Goal: Task Accomplishment & Management: Use online tool/utility

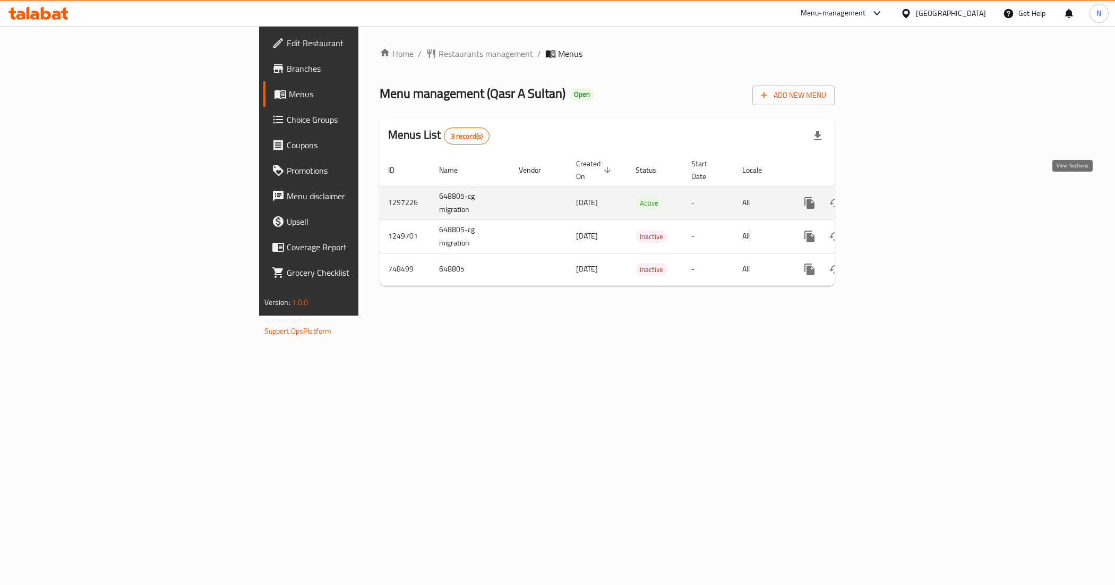
click at [893, 196] on icon "enhanced table" at bounding box center [886, 202] width 13 height 13
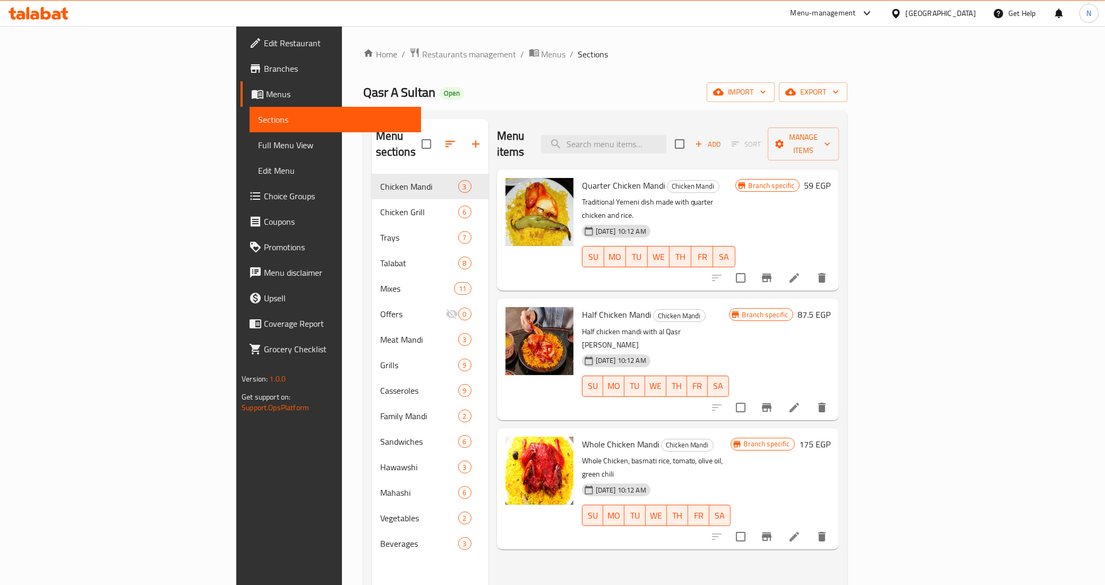
drag, startPoint x: 458, startPoint y: 4, endPoint x: 551, endPoint y: 57, distance: 106.6
click at [551, 57] on ol "Home / Restaurants management / Menus / Sections" at bounding box center [605, 54] width 484 height 14
click at [839, 99] on span "export" at bounding box center [814, 92] width 52 height 13
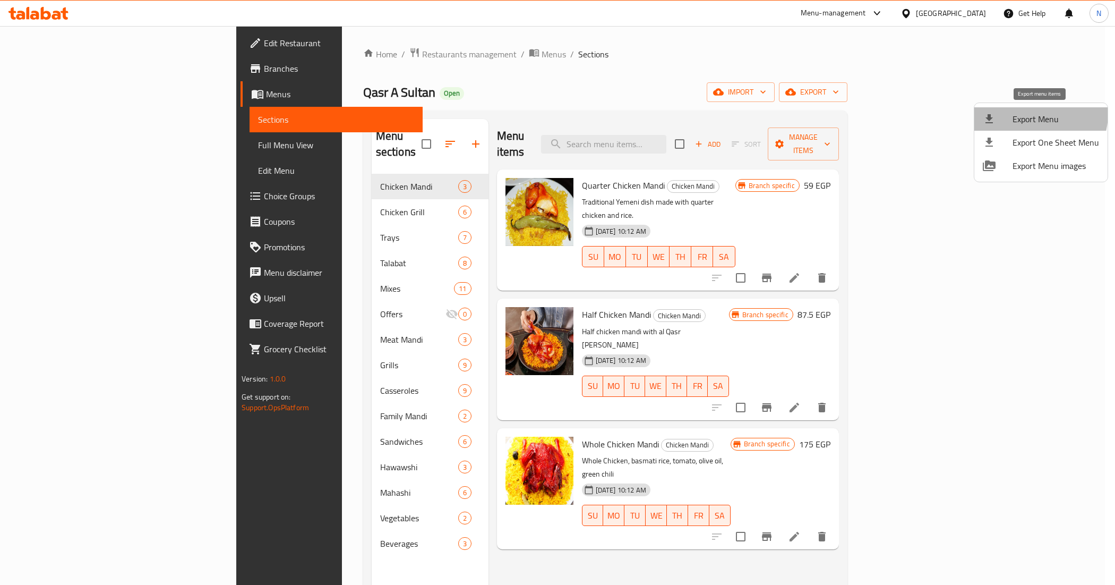
click at [1029, 113] on span "Export Menu" at bounding box center [1056, 119] width 87 height 13
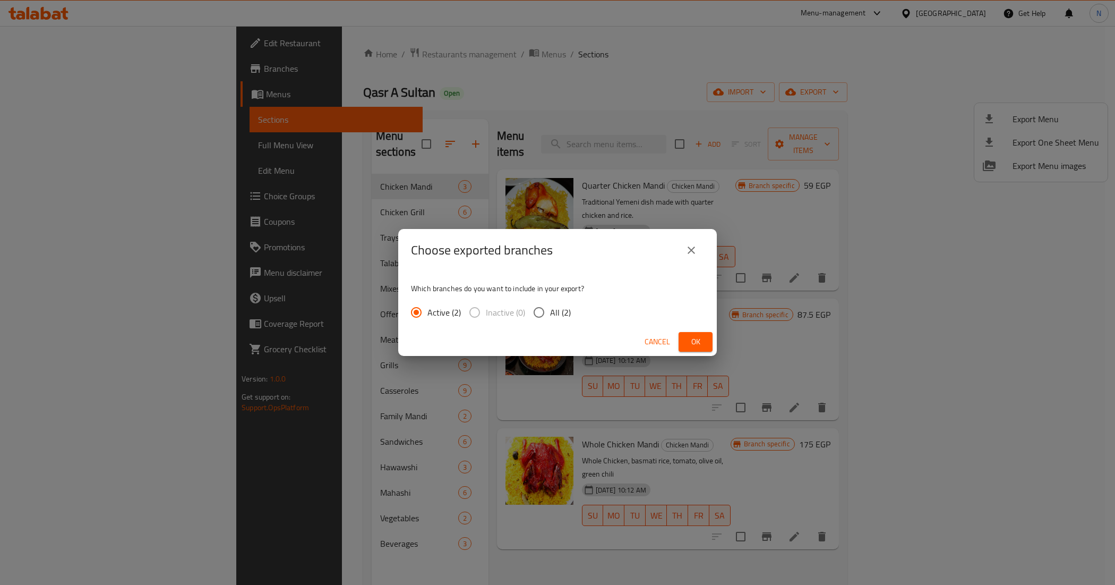
click at [567, 314] on span "All (2)" at bounding box center [560, 312] width 21 height 13
click at [550, 314] on input "All (2)" at bounding box center [539, 312] width 22 height 22
radio input "true"
click at [690, 336] on span "Ok" at bounding box center [695, 341] width 17 height 13
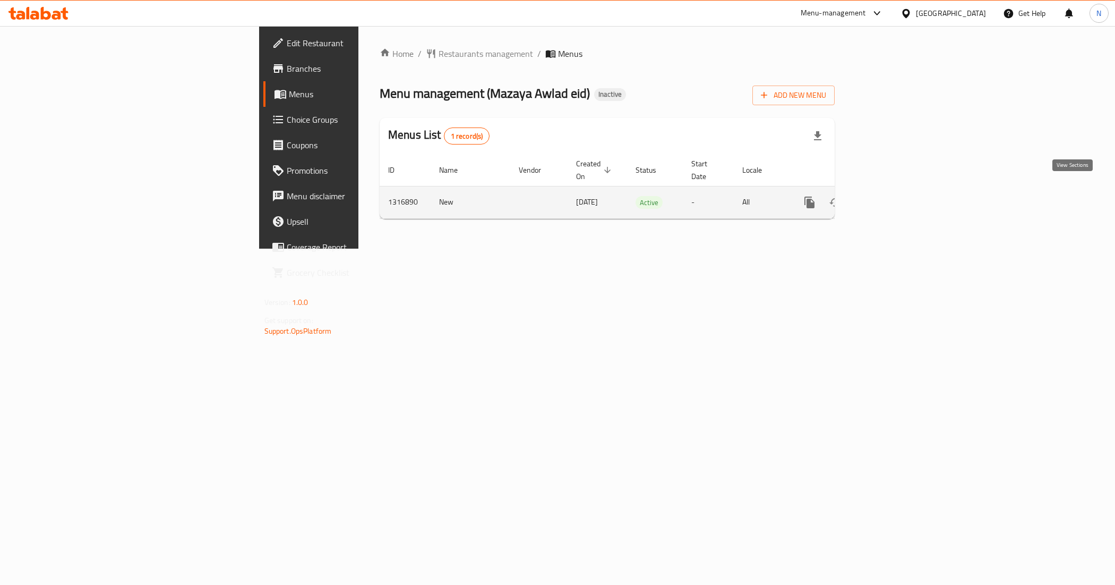
click at [893, 196] on icon "enhanced table" at bounding box center [886, 202] width 13 height 13
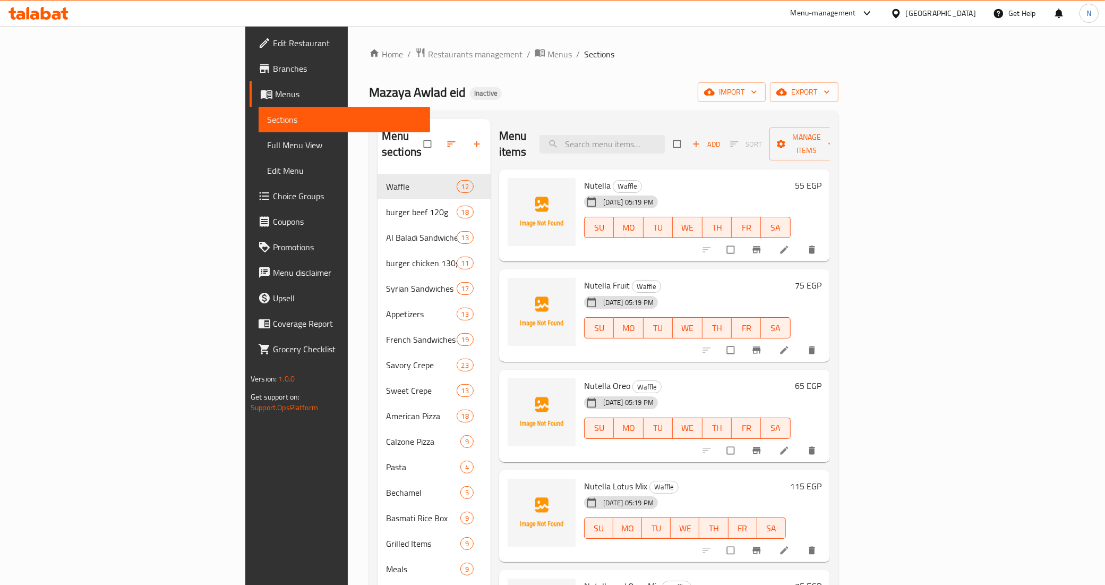
click at [267, 149] on span "Full Menu View" at bounding box center [344, 145] width 155 height 13
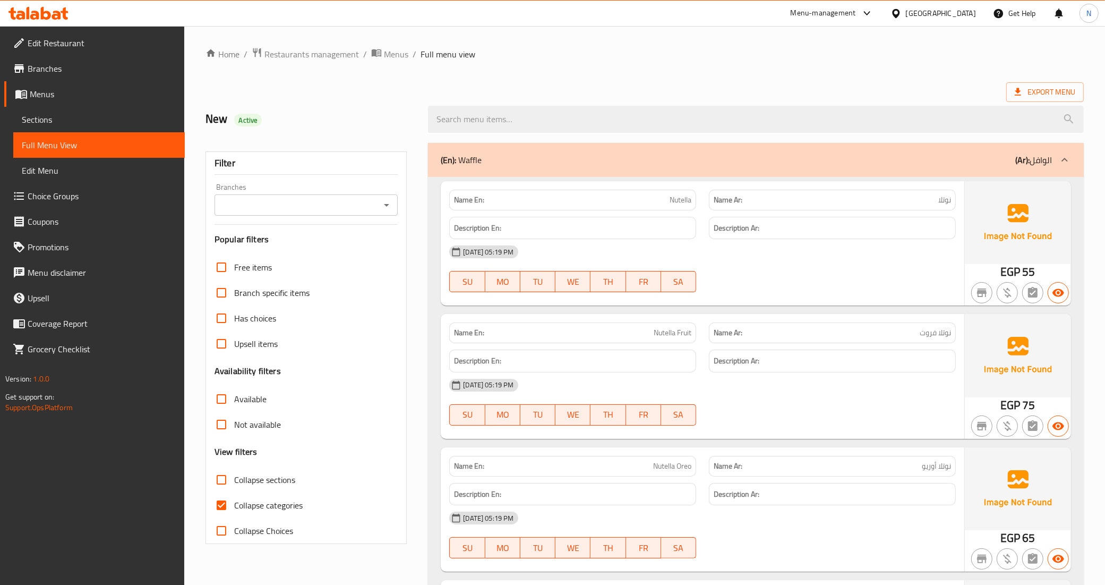
click at [257, 481] on span "Collapse sections" at bounding box center [264, 479] width 61 height 13
click at [234, 481] on input "Collapse sections" at bounding box center [221, 479] width 25 height 25
checkbox input "true"
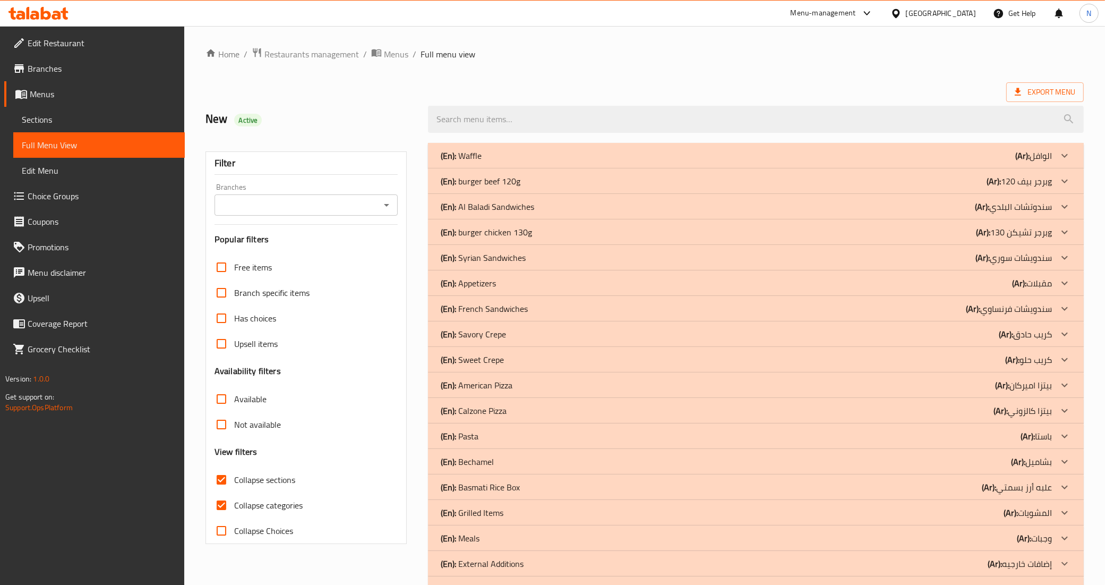
click at [987, 251] on b "(Ar):" at bounding box center [983, 258] width 14 height 16
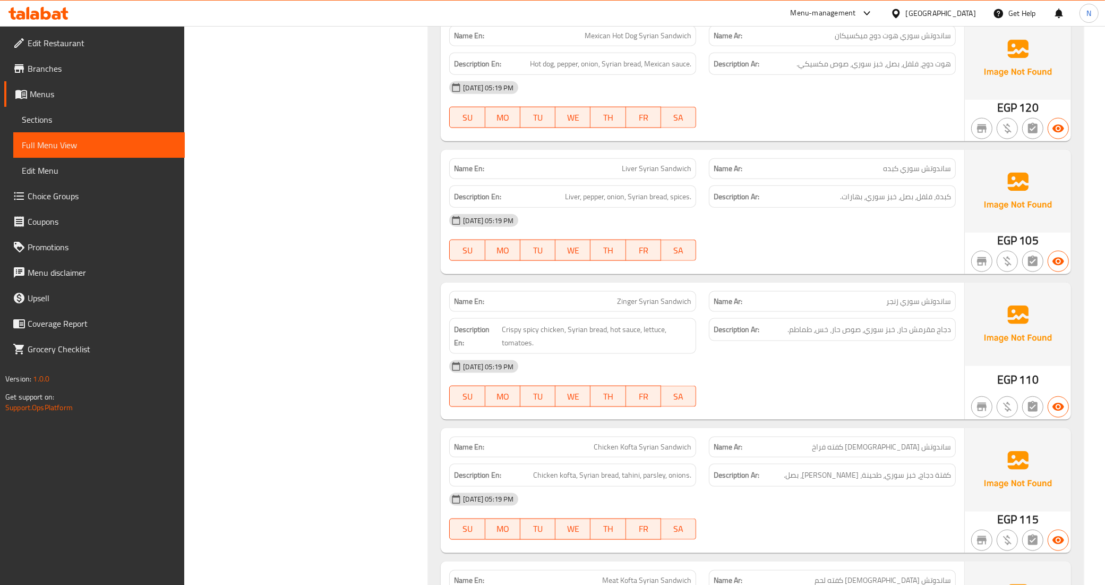
scroll to position [1394, 0]
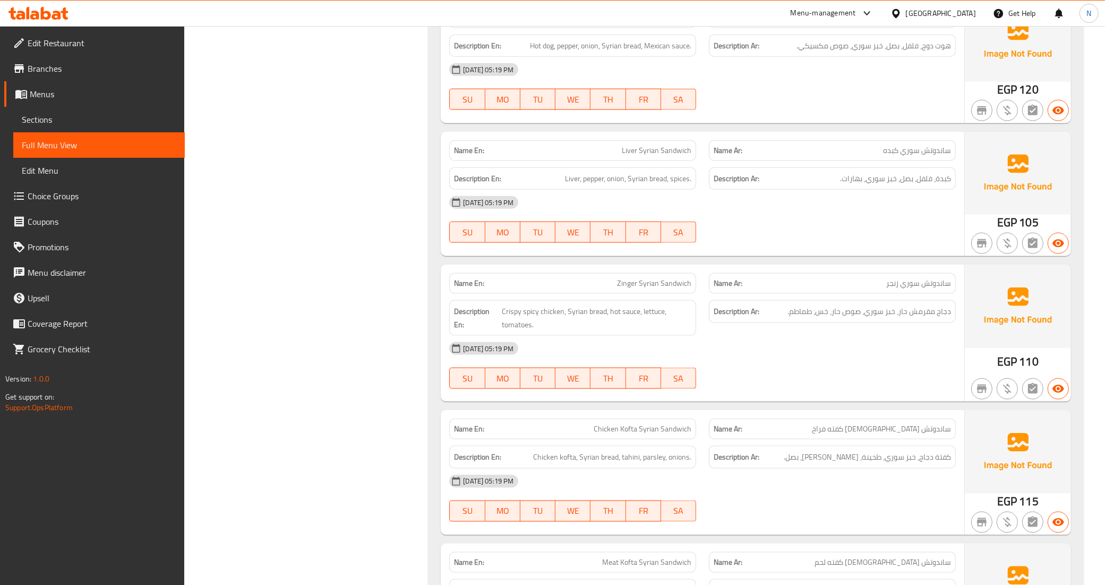
click at [901, 434] on span "ساندوتش سوري كفته فراخ" at bounding box center [881, 428] width 139 height 11
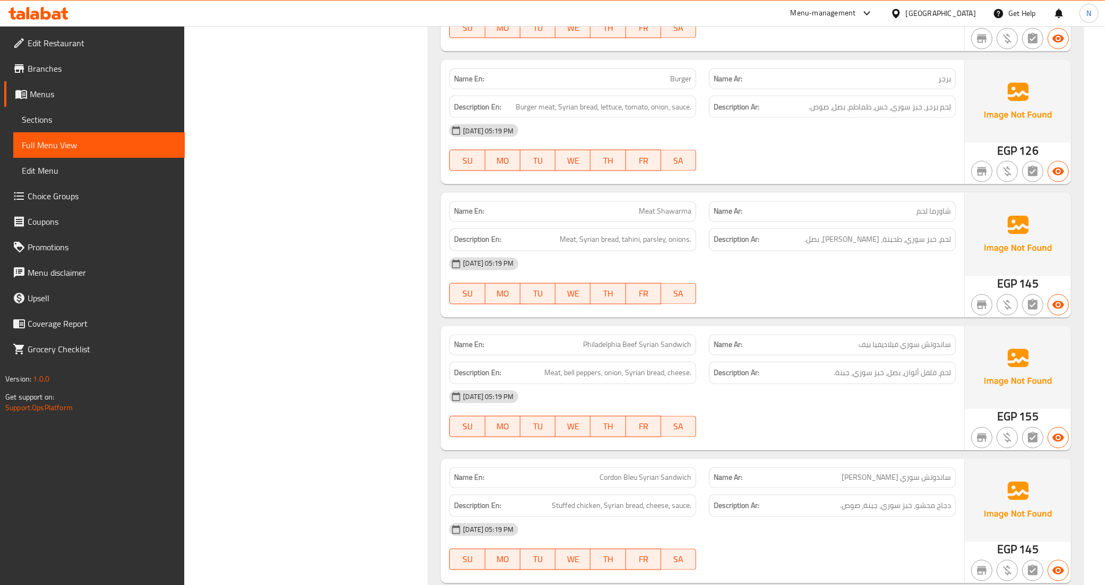
scroll to position [2124, 0]
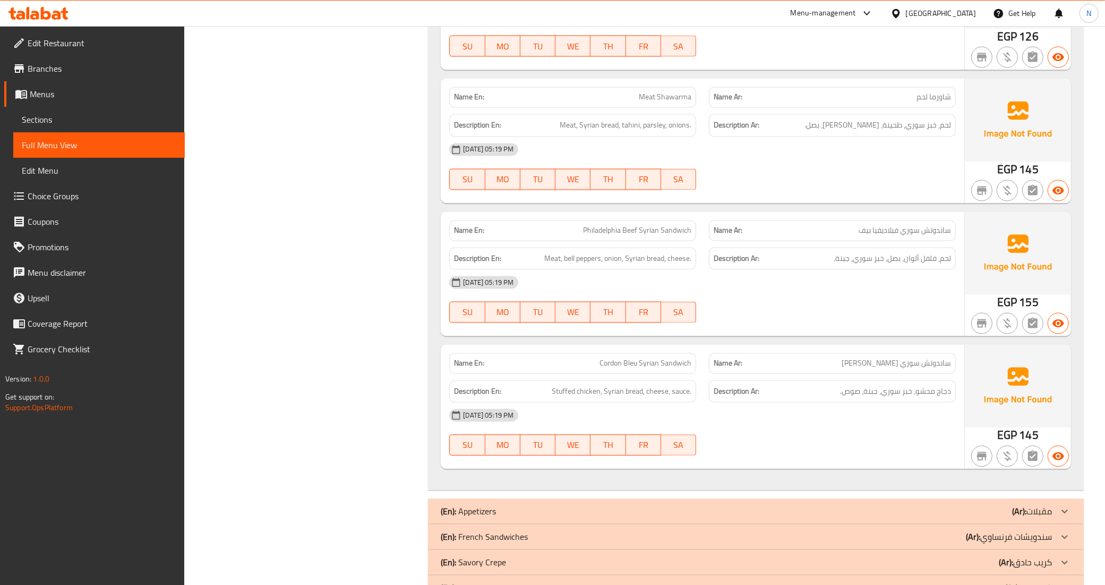
click at [922, 234] on span "ساندوتش سوري فيلاديفيا بيف" at bounding box center [905, 230] width 92 height 11
copy span "ساندوتش سوري فيلاديفيا بيف"
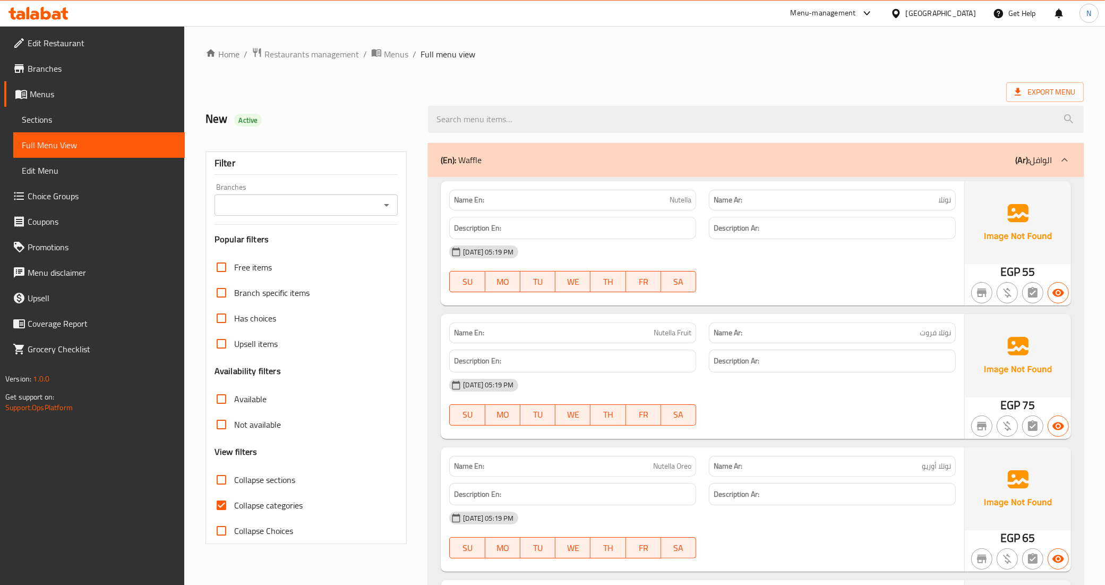
click at [964, 9] on div "Egypt" at bounding box center [941, 13] width 70 height 12
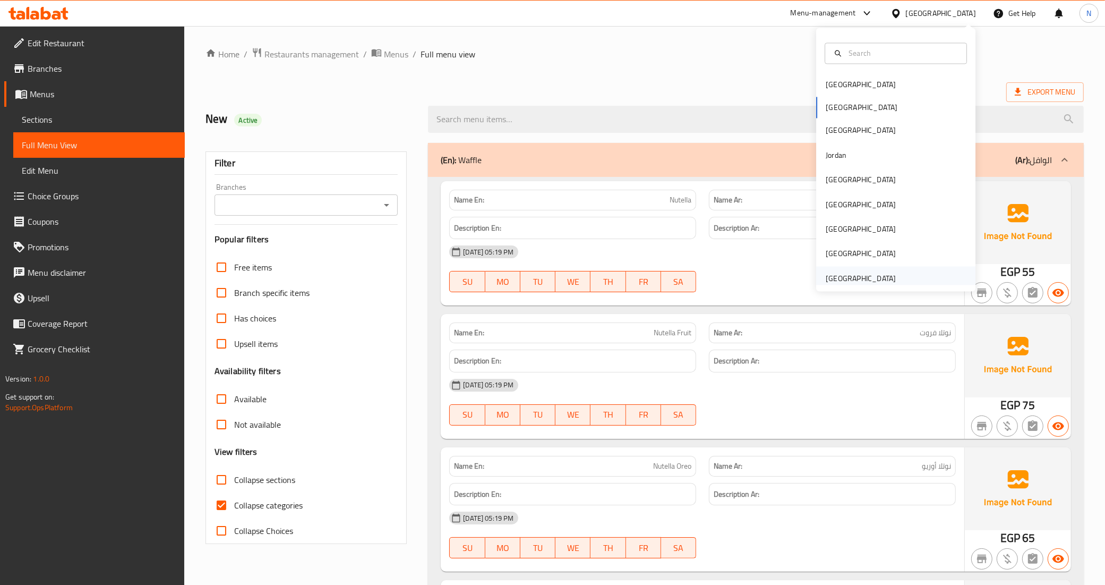
click at [890, 279] on div "[GEOGRAPHIC_DATA]" at bounding box center [860, 278] width 87 height 24
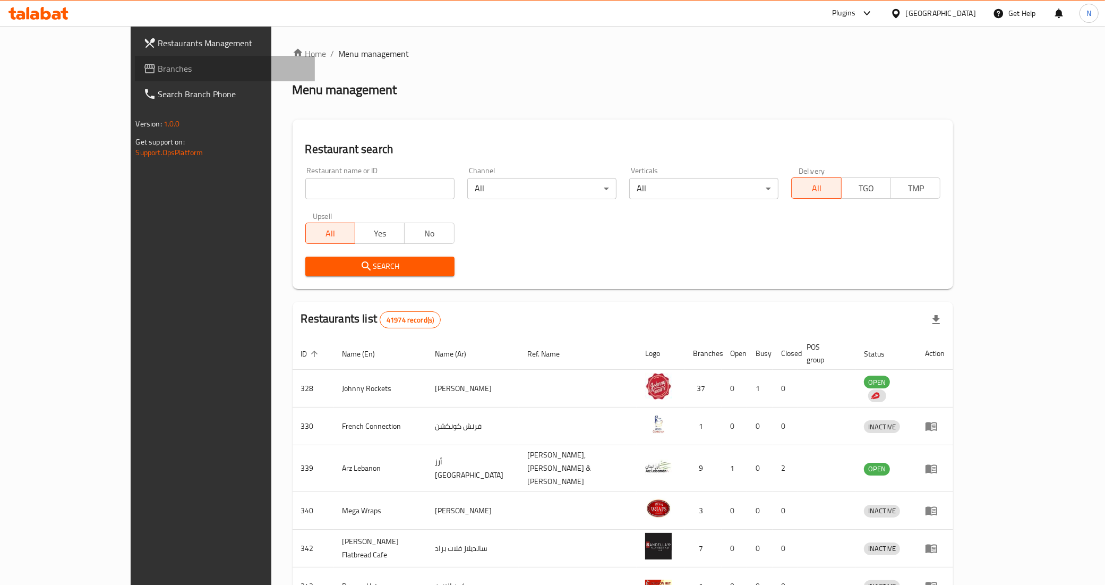
click at [158, 73] on span "Branches" at bounding box center [232, 68] width 149 height 13
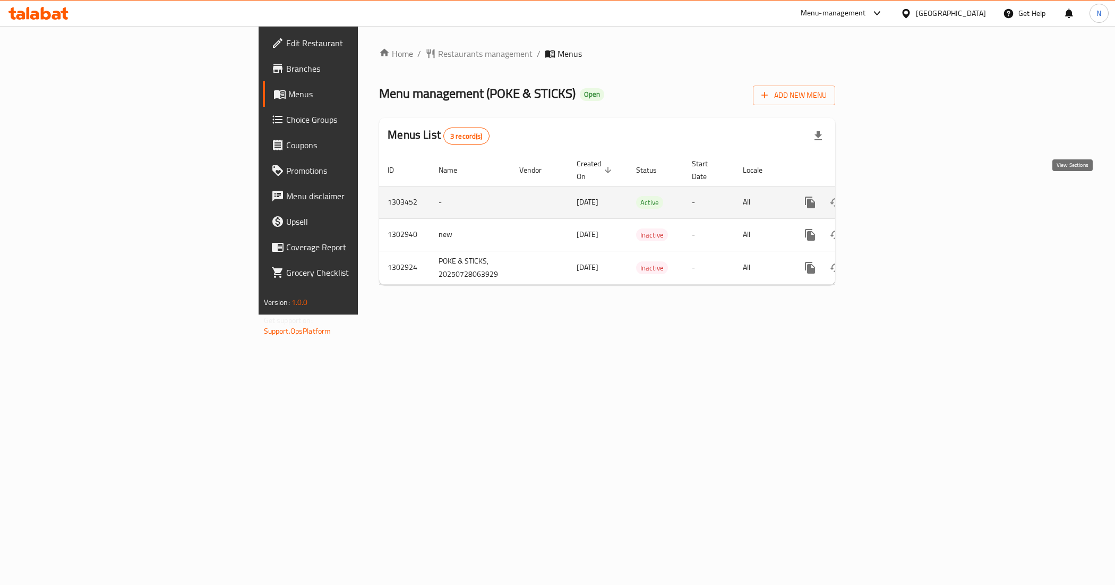
click at [900, 192] on link "enhanced table" at bounding box center [886, 202] width 25 height 25
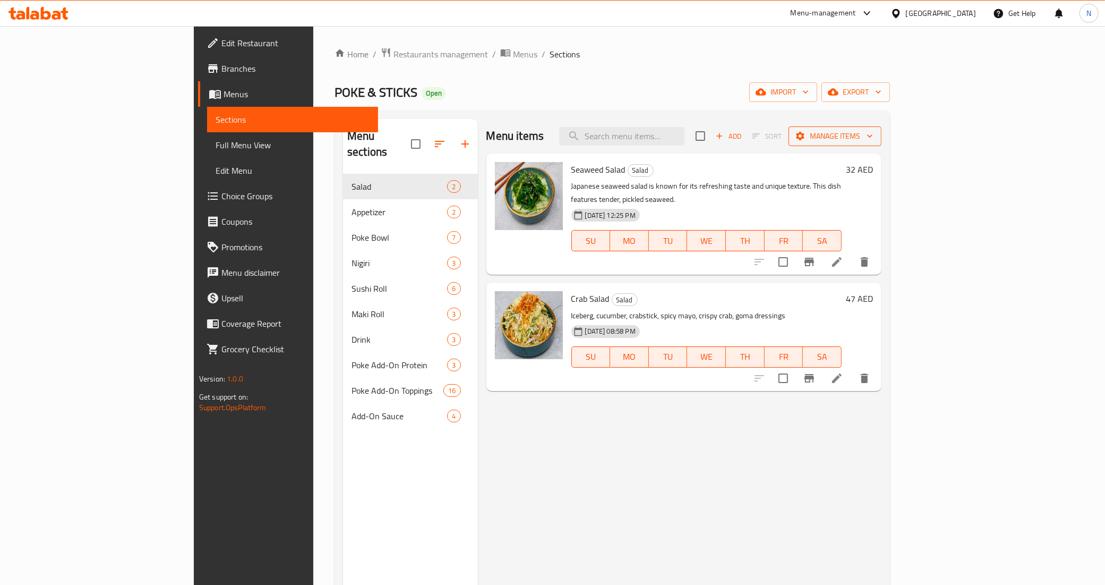
click at [873, 141] on span "Manage items" at bounding box center [835, 136] width 76 height 13
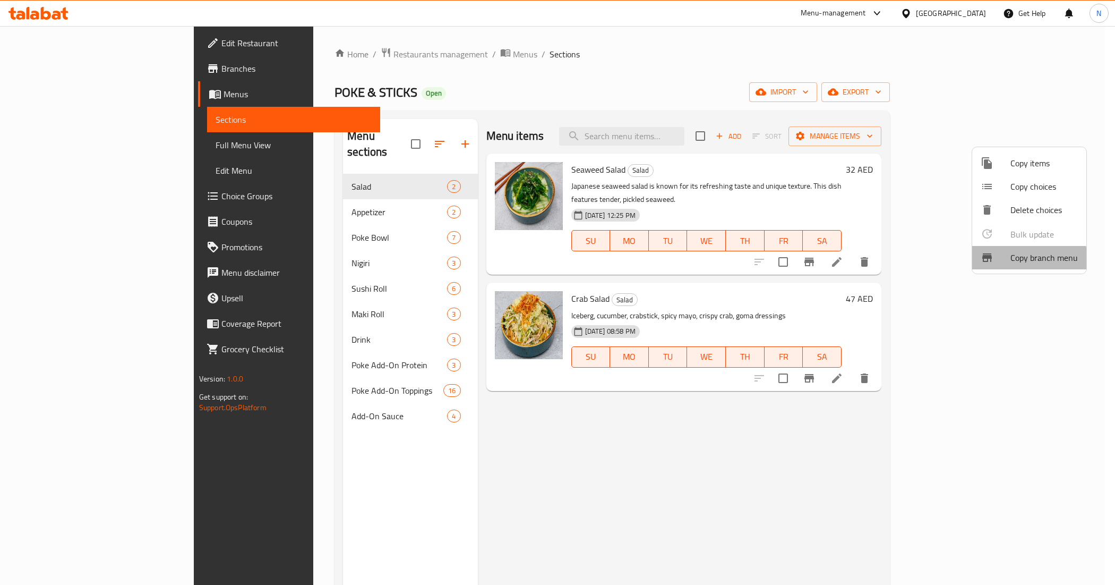
click at [1021, 266] on li "Copy branch menu" at bounding box center [1029, 257] width 114 height 23
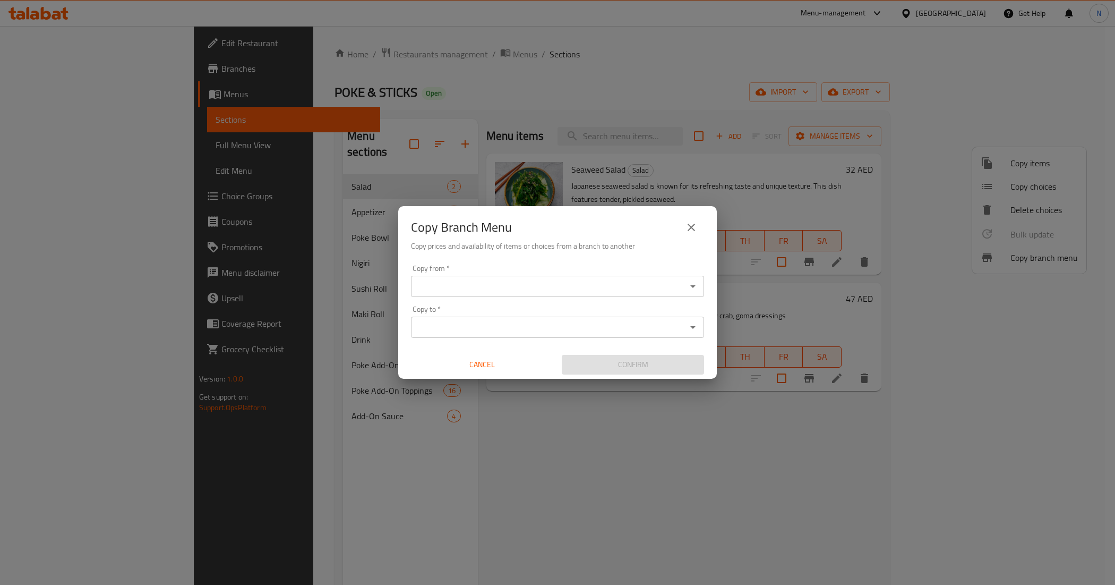
click at [627, 280] on input "Copy from   *" at bounding box center [548, 286] width 269 height 15
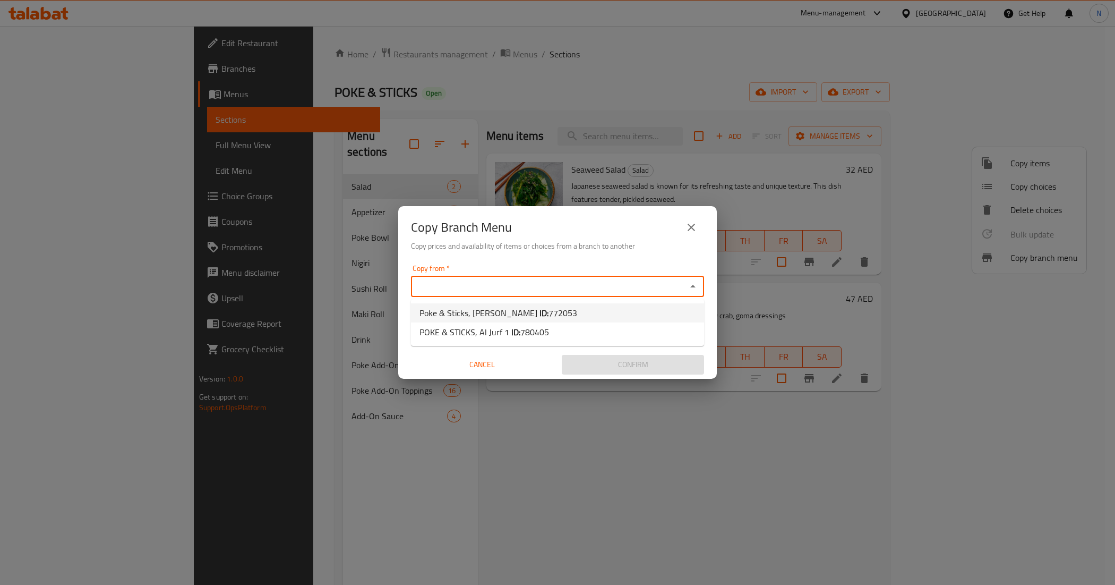
click at [591, 311] on li "Poke & Sticks, [PERSON_NAME] ID: 772053" at bounding box center [557, 312] width 293 height 19
type input "Poke & Sticks, [PERSON_NAME]"
click at [590, 317] on div "Copy to *" at bounding box center [557, 327] width 293 height 21
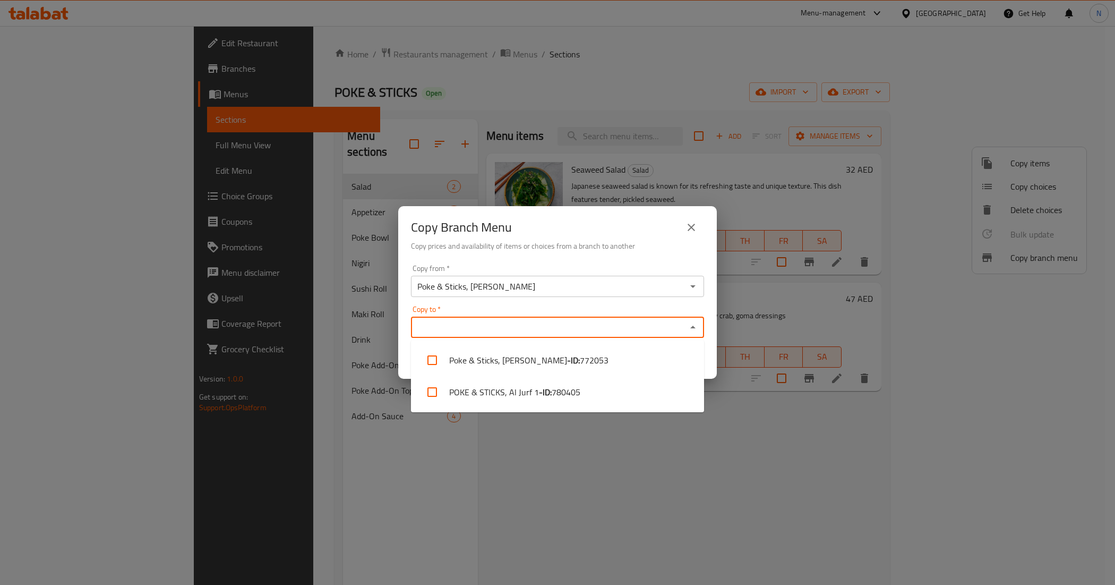
click at [589, 322] on input "Copy to   *" at bounding box center [548, 327] width 269 height 15
click at [605, 388] on li "POKE & STICKS, Al Jurf 1 - ID: 780405" at bounding box center [557, 392] width 293 height 32
checkbox input "true"
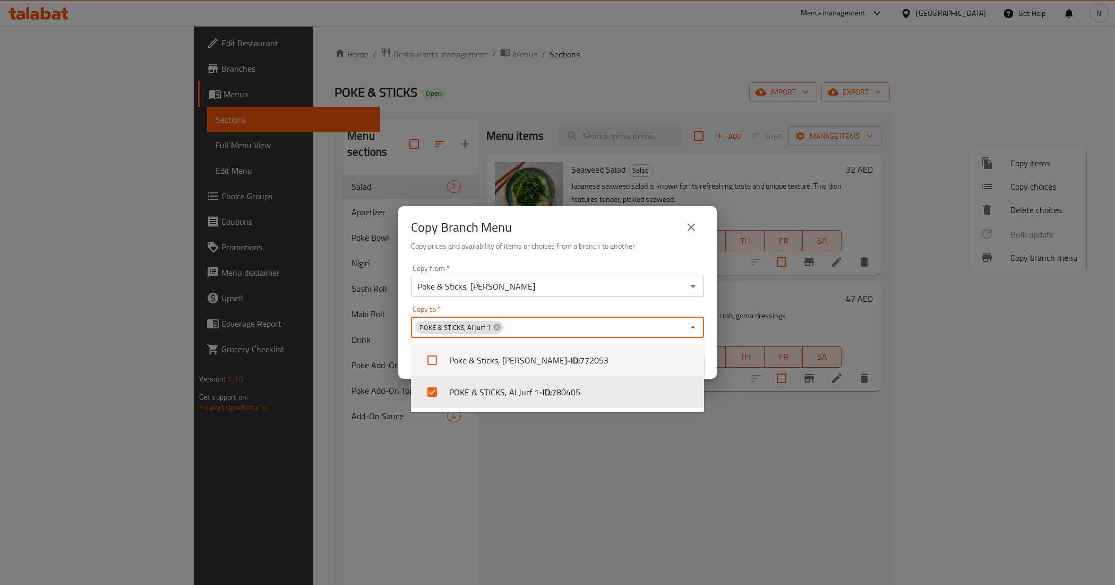
click at [628, 229] on div "Copy Branch Menu" at bounding box center [557, 227] width 293 height 25
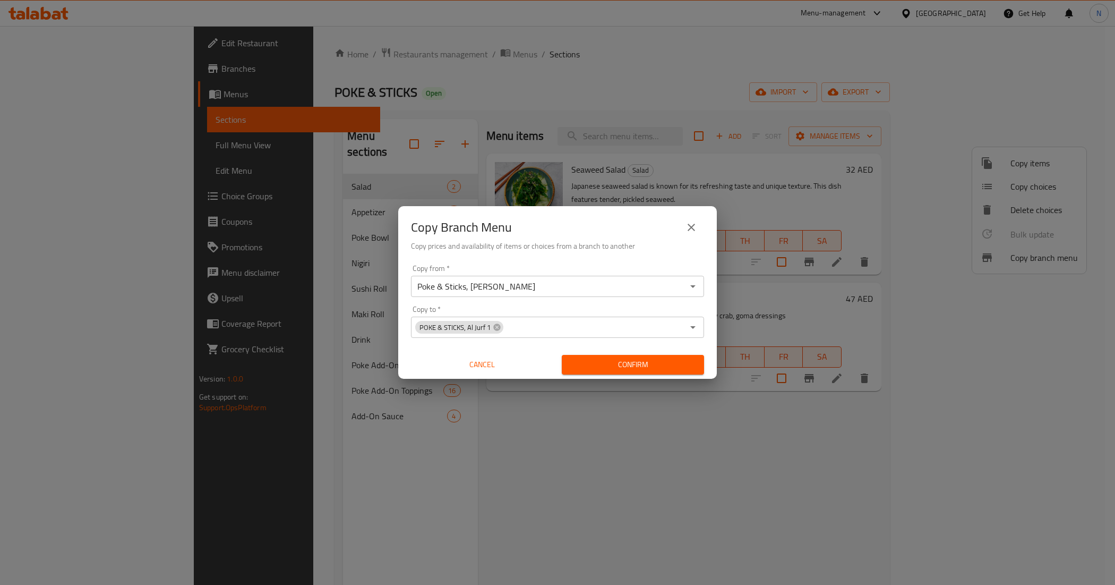
drag, startPoint x: 644, startPoint y: 356, endPoint x: 640, endPoint y: 352, distance: 5.7
click at [644, 357] on button "Confirm" at bounding box center [633, 365] width 142 height 20
